Goal: Task Accomplishment & Management: Manage account settings

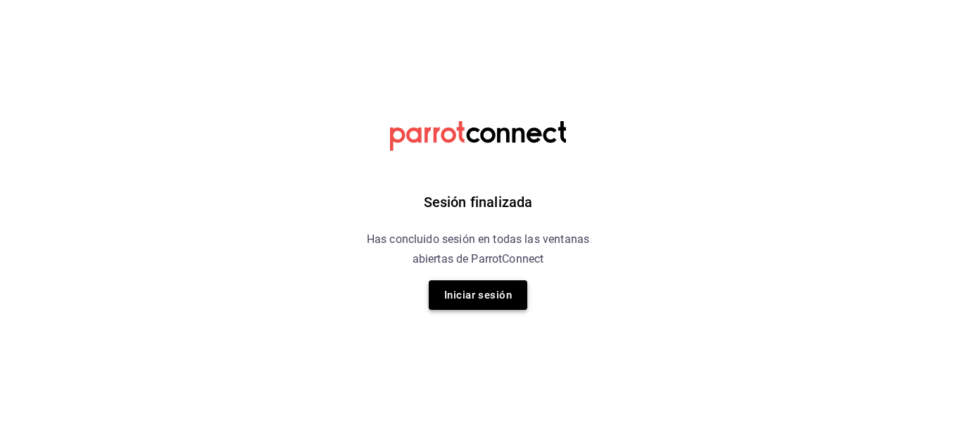
click at [473, 288] on button "Iniciar sesión" at bounding box center [478, 295] width 99 height 30
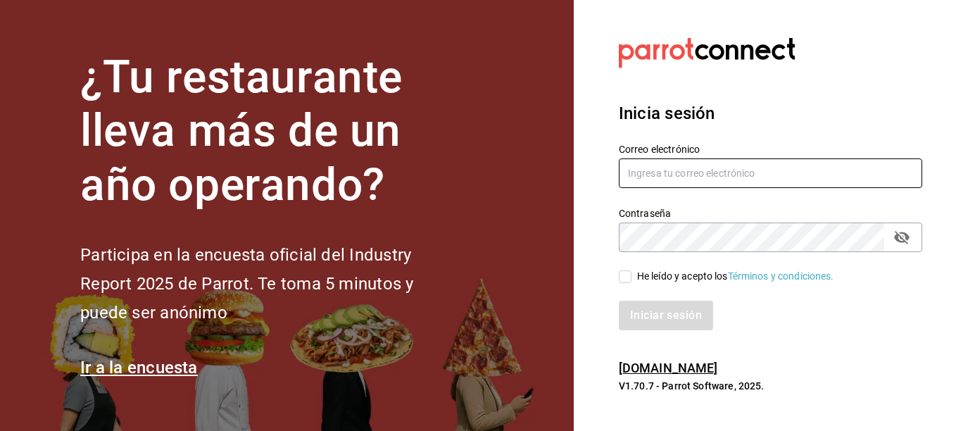
type input "[EMAIL_ADDRESS][DOMAIN_NAME]"
click at [626, 275] on input "He leído y acepto los Términos y condiciones." at bounding box center [625, 276] width 13 height 13
checkbox input "true"
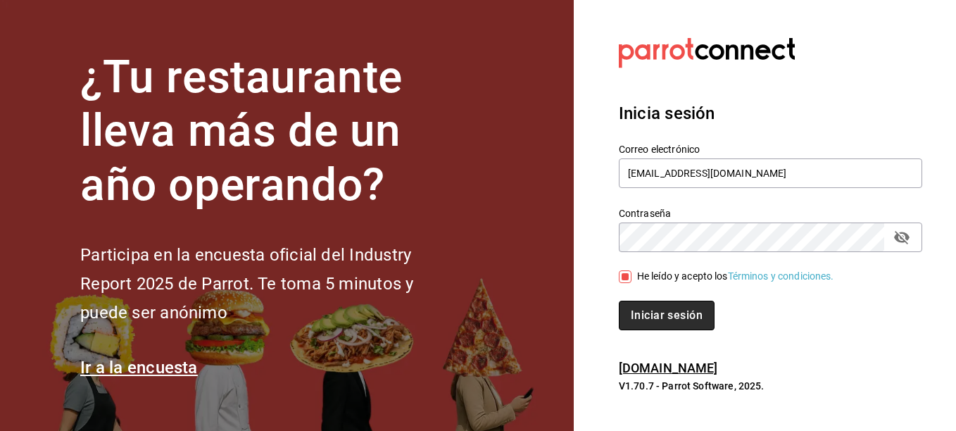
click at [673, 324] on button "Iniciar sesión" at bounding box center [667, 315] width 96 height 30
